Goal: Browse casually: Explore the website without a specific task or goal

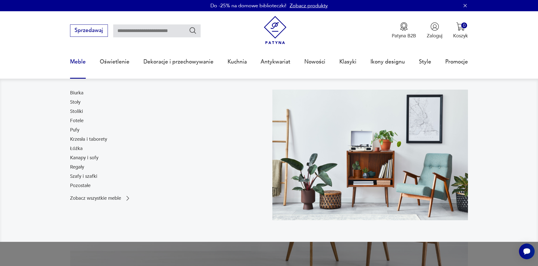
click at [84, 64] on link "Meble" at bounding box center [78, 62] width 16 height 26
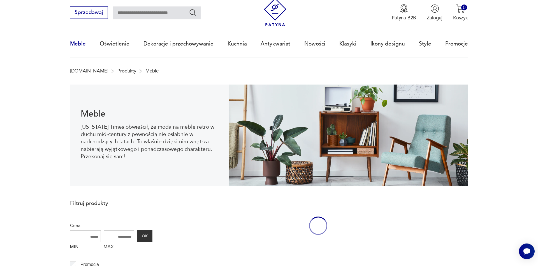
scroll to position [18, 0]
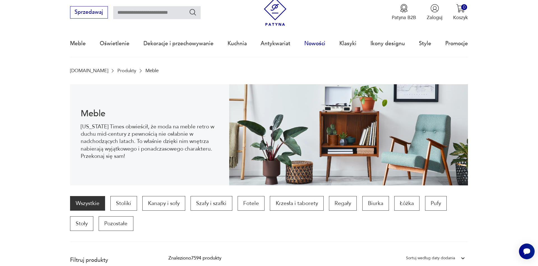
click at [311, 42] on link "Nowości" at bounding box center [315, 44] width 21 height 26
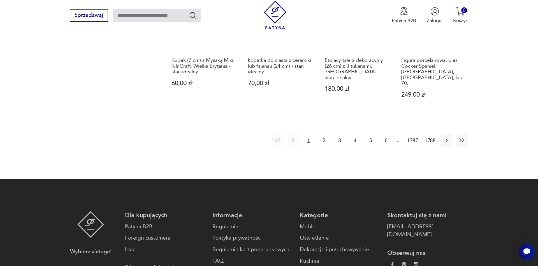
scroll to position [589, 0]
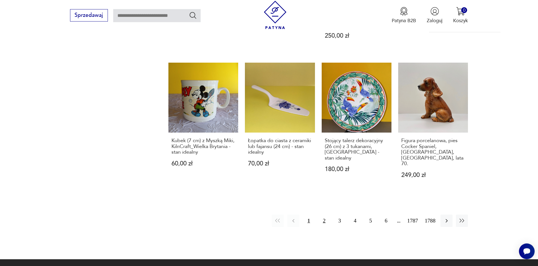
click at [324, 214] on button "2" at bounding box center [324, 220] width 12 height 12
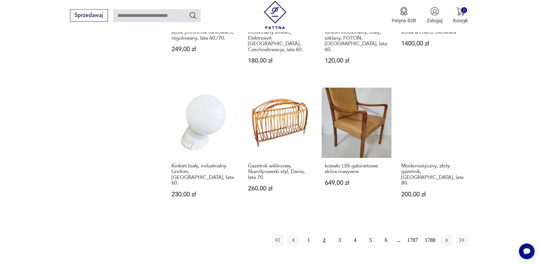
scroll to position [538, 0]
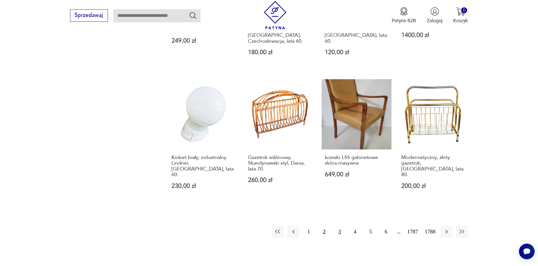
click at [340, 225] on button "3" at bounding box center [340, 231] width 12 height 12
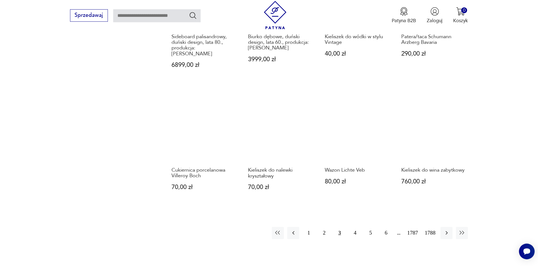
scroll to position [515, 0]
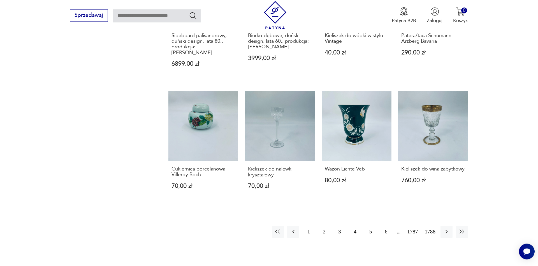
click at [356, 225] on button "4" at bounding box center [355, 231] width 12 height 12
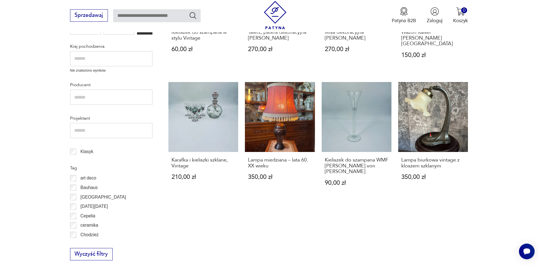
scroll to position [521, 0]
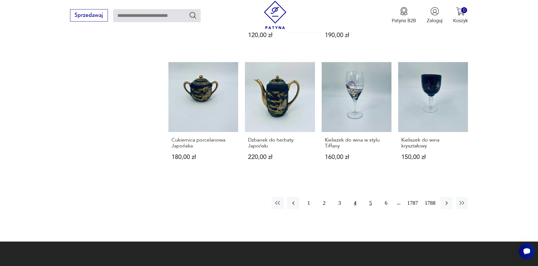
click at [369, 197] on button "5" at bounding box center [371, 203] width 12 height 12
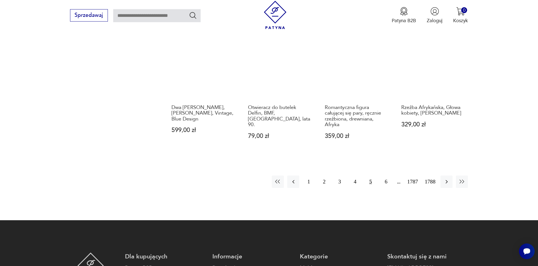
scroll to position [567, 0]
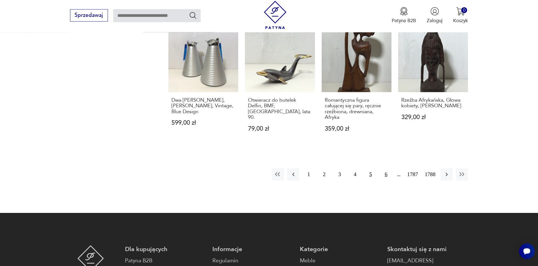
click at [384, 172] on button "6" at bounding box center [386, 174] width 12 height 12
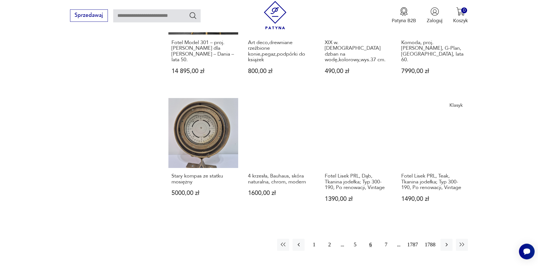
scroll to position [555, 0]
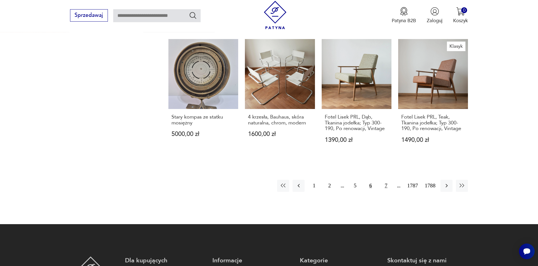
click at [383, 192] on button "7" at bounding box center [386, 185] width 12 height 12
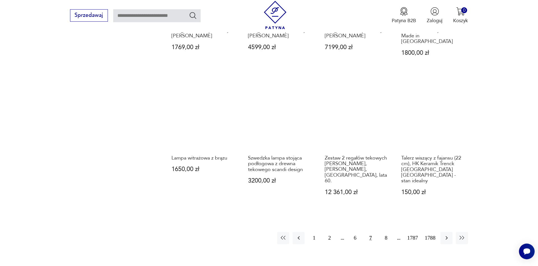
scroll to position [544, 0]
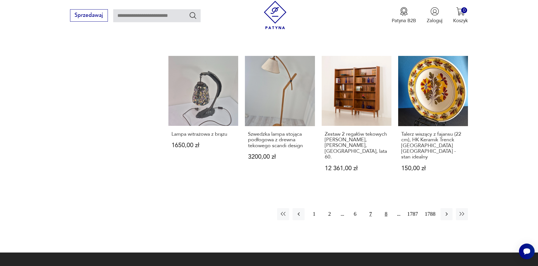
click at [387, 208] on button "8" at bounding box center [386, 214] width 12 height 12
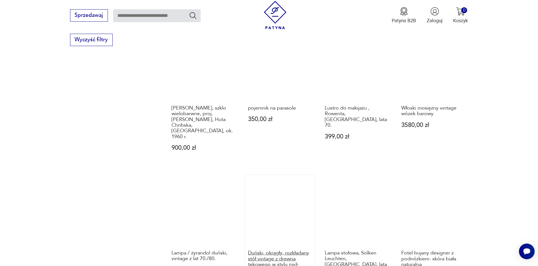
scroll to position [574, 0]
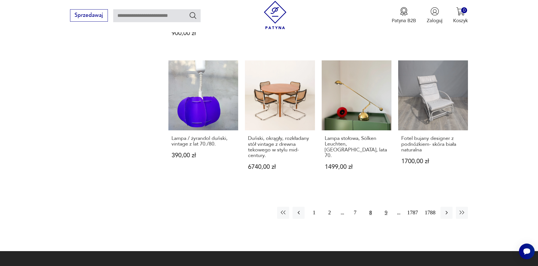
click at [384, 206] on button "9" at bounding box center [386, 212] width 12 height 12
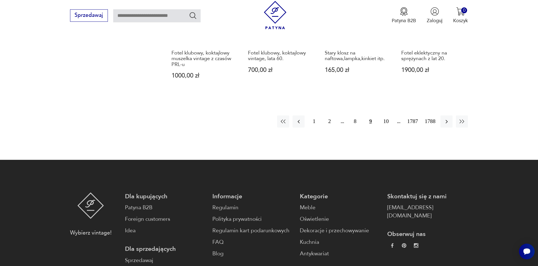
scroll to position [638, 0]
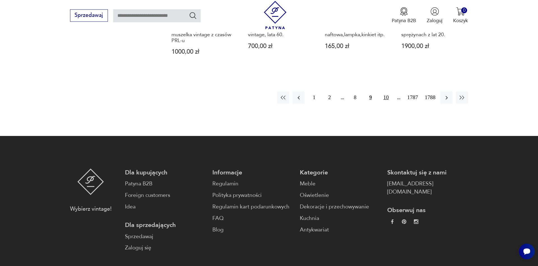
click at [389, 99] on button "10" at bounding box center [386, 97] width 12 height 12
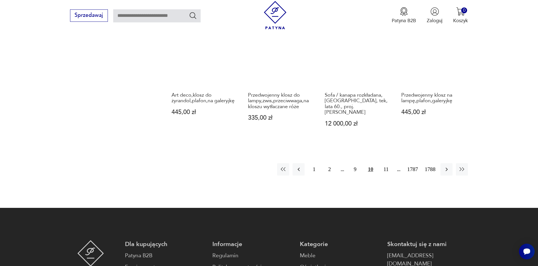
scroll to position [624, 0]
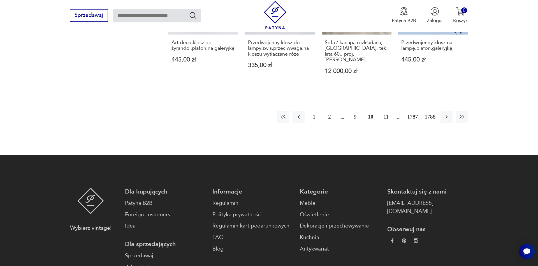
click at [384, 110] on button "11" at bounding box center [386, 116] width 12 height 12
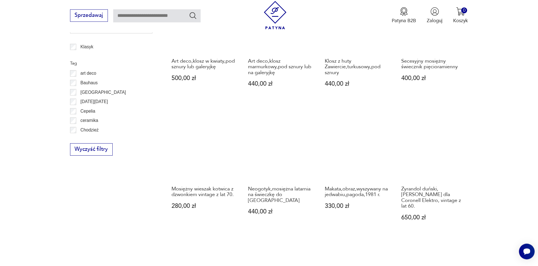
scroll to position [515, 0]
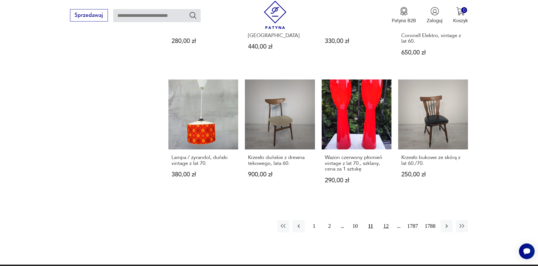
click at [387, 221] on button "12" at bounding box center [386, 226] width 12 height 12
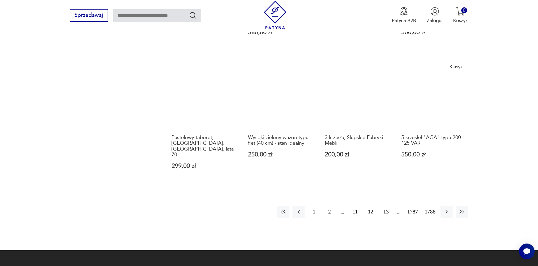
scroll to position [532, 0]
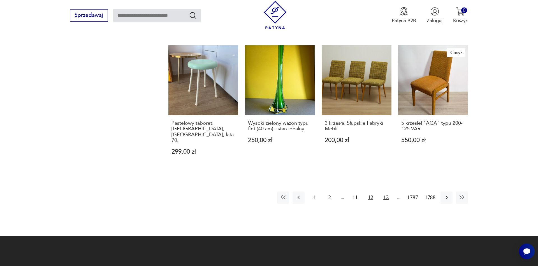
click at [384, 191] on button "13" at bounding box center [386, 197] width 12 height 12
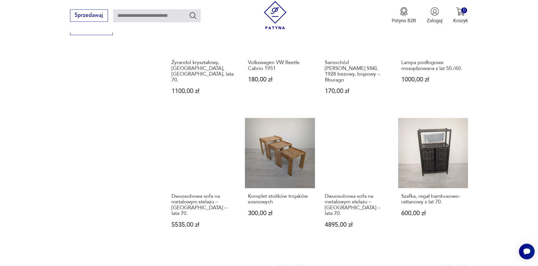
scroll to position [523, 0]
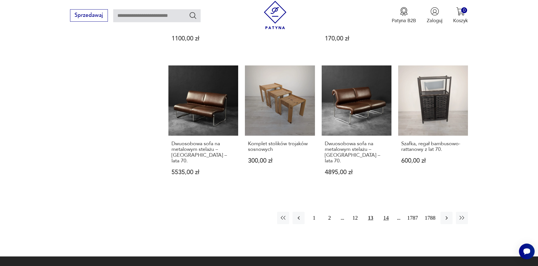
click at [384, 211] on button "14" at bounding box center [386, 217] width 12 height 12
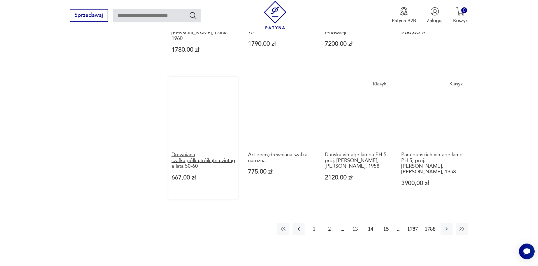
scroll to position [528, 0]
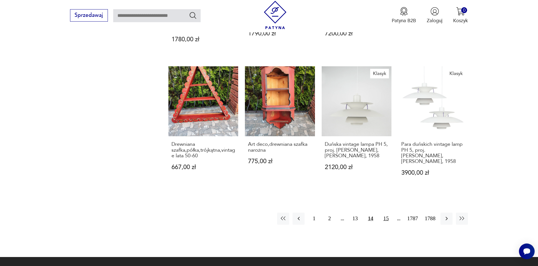
click at [391, 216] on button "15" at bounding box center [386, 218] width 12 height 12
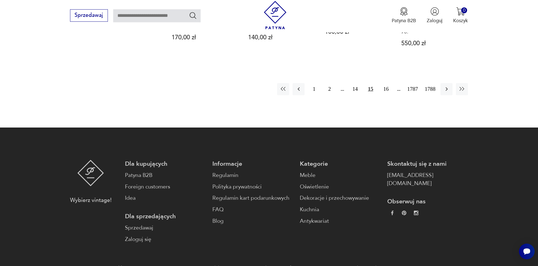
scroll to position [566, 0]
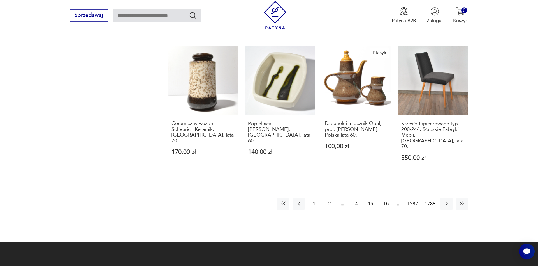
click at [387, 197] on button "16" at bounding box center [386, 203] width 12 height 12
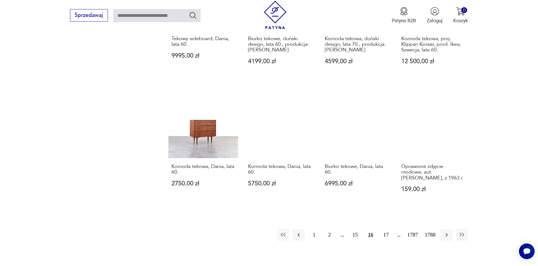
scroll to position [513, 0]
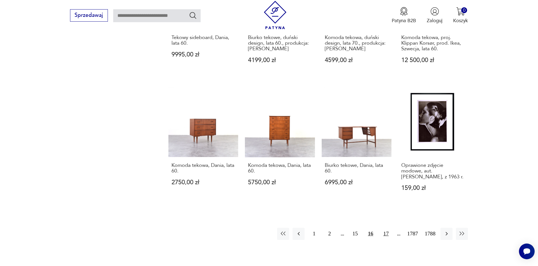
click at [386, 227] on button "17" at bounding box center [386, 233] width 12 height 12
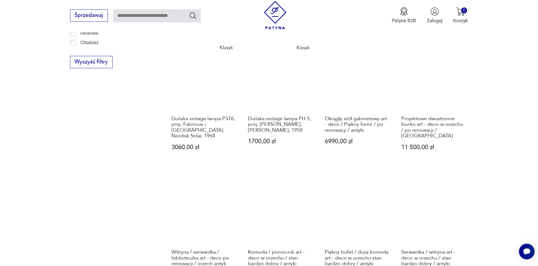
scroll to position [609, 0]
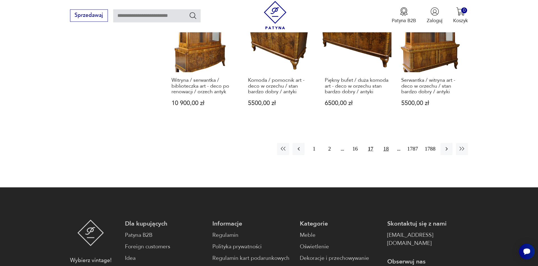
click at [383, 143] on button "18" at bounding box center [386, 149] width 12 height 12
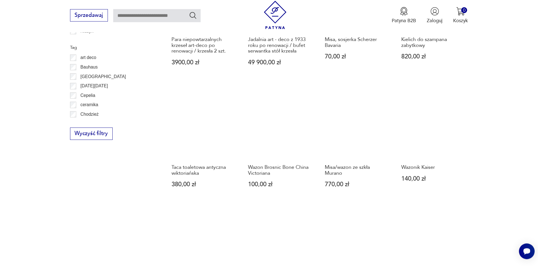
scroll to position [492, 0]
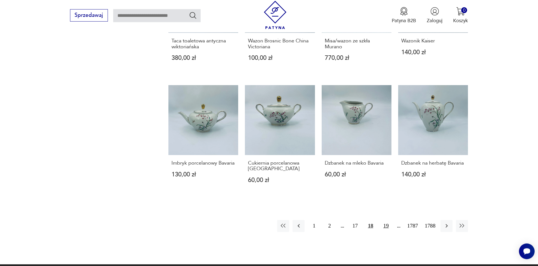
click at [387, 228] on button "19" at bounding box center [386, 226] width 12 height 12
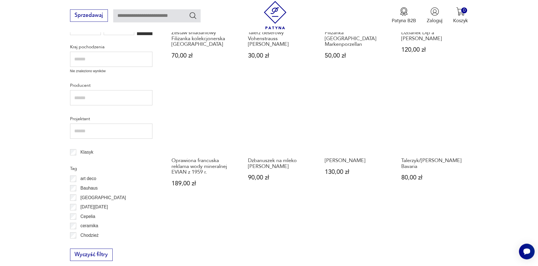
scroll to position [538, 0]
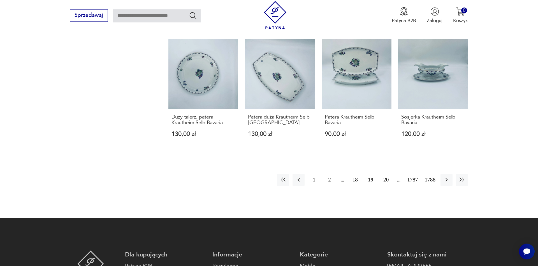
click at [386, 181] on button "20" at bounding box center [386, 180] width 12 height 12
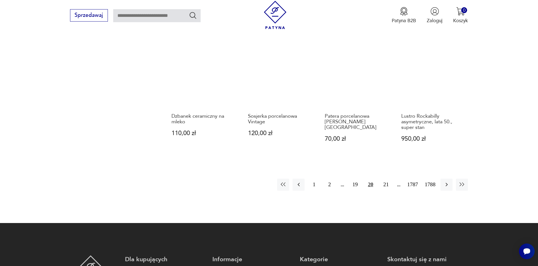
scroll to position [531, 0]
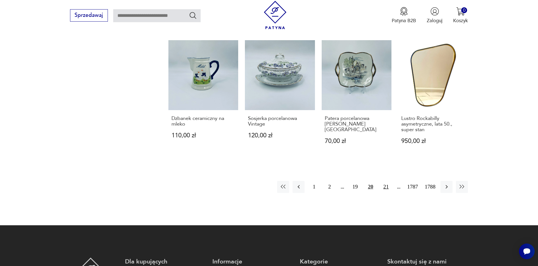
click at [387, 181] on button "21" at bounding box center [386, 187] width 12 height 12
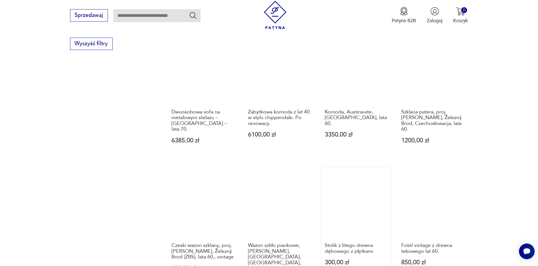
scroll to position [570, 0]
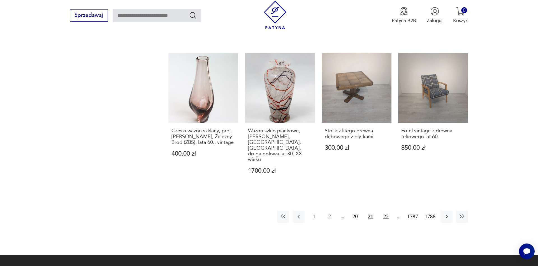
click at [390, 213] on button "22" at bounding box center [386, 216] width 12 height 12
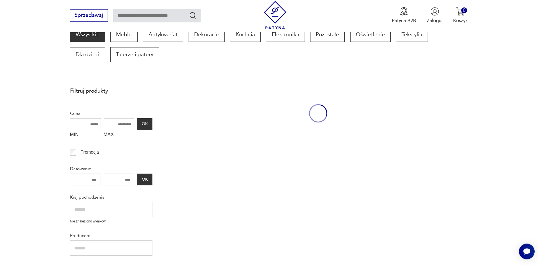
scroll to position [95, 0]
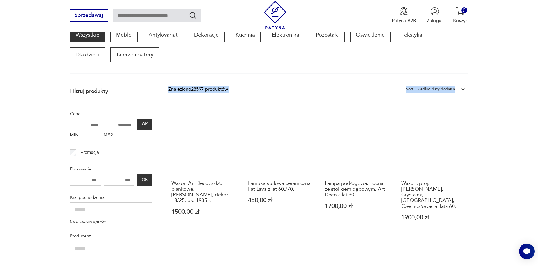
drag, startPoint x: 535, startPoint y: 60, endPoint x: 536, endPoint y: 83, distance: 23.3
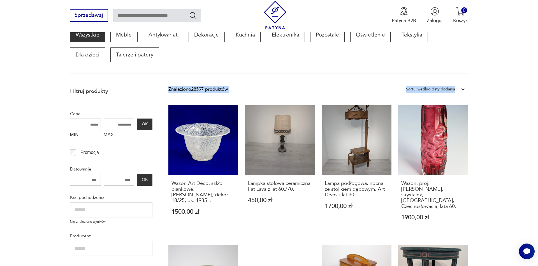
scroll to position [267, 0]
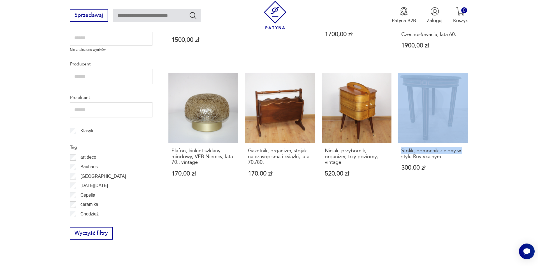
drag, startPoint x: 533, startPoint y: 102, endPoint x: 532, endPoint y: 140, distance: 38.1
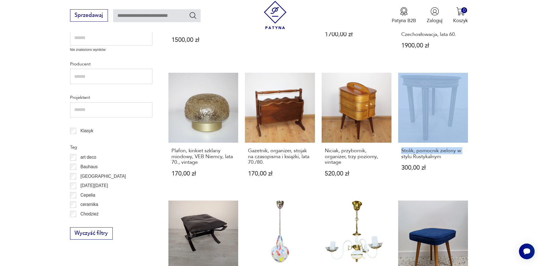
click at [532, 140] on section "Filtruj produkty Cena MIN MAX OK Promocja Datowanie OK Kraj pochodzenia Nie zna…" at bounding box center [269, 213] width 538 height 600
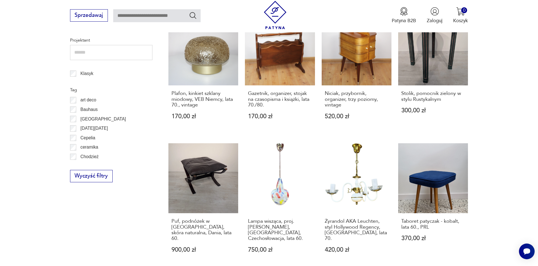
drag, startPoint x: 495, startPoint y: 117, endPoint x: 520, endPoint y: 114, distance: 24.5
click at [497, 117] on section "Filtruj produkty Cena MIN MAX OK Promocja Datowanie OK Kraj pochodzenia Nie zna…" at bounding box center [269, 155] width 538 height 600
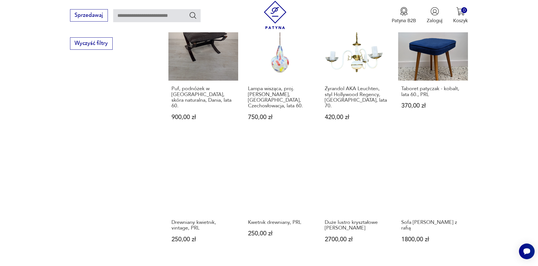
scroll to position [514, 0]
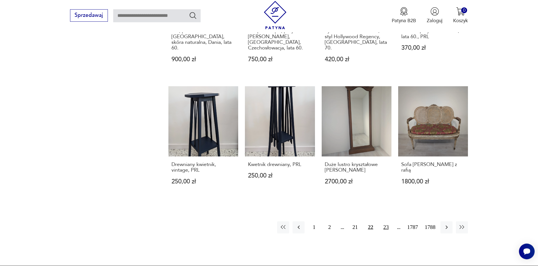
click at [386, 221] on button "23" at bounding box center [386, 227] width 12 height 12
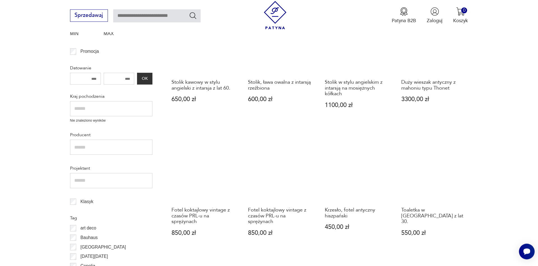
scroll to position [295, 0]
